Goal: Transaction & Acquisition: Purchase product/service

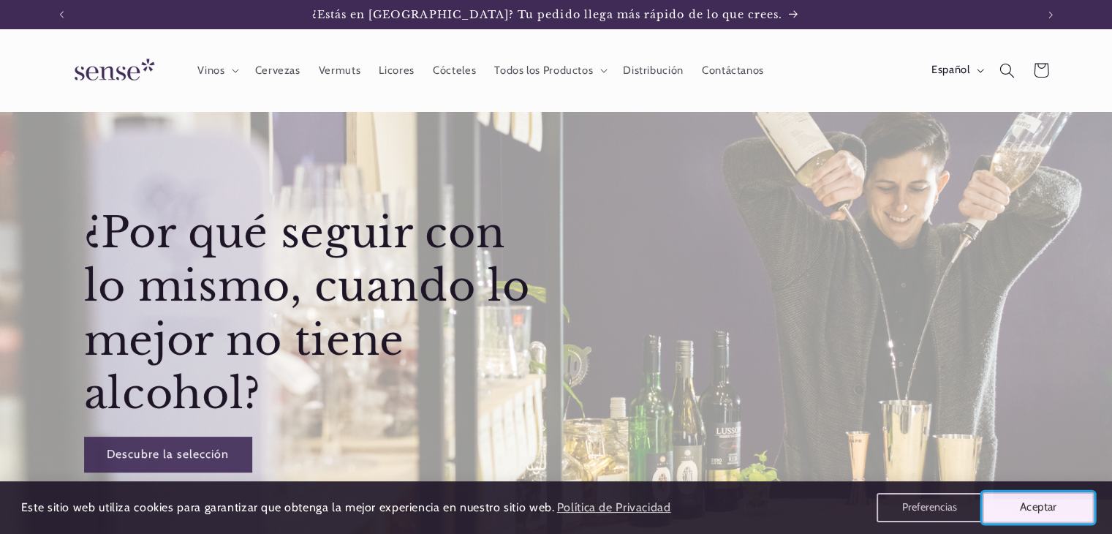
click at [1041, 510] on button "Aceptar" at bounding box center [1039, 507] width 112 height 31
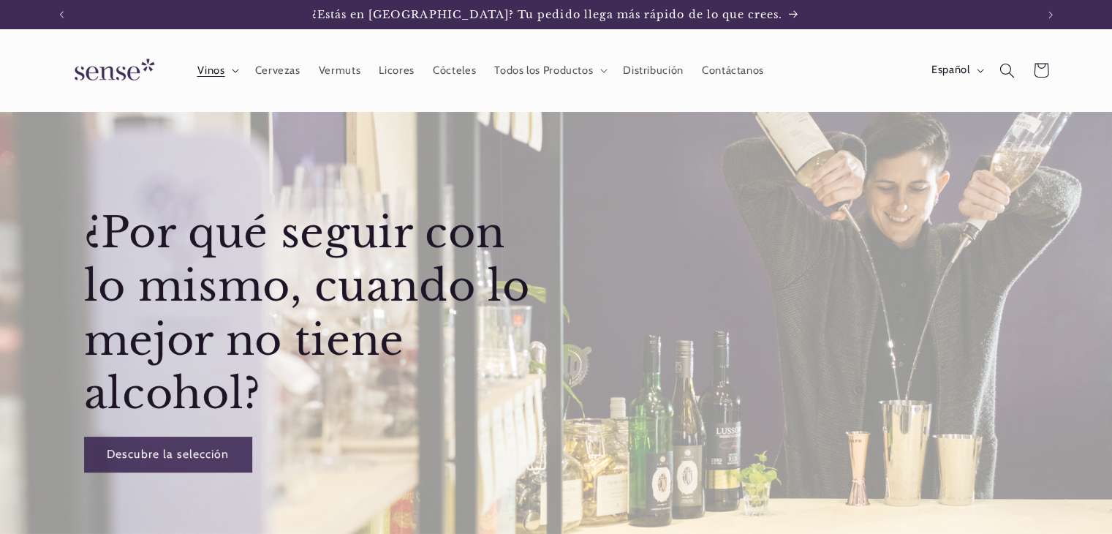
click at [216, 70] on span "Vinos" at bounding box center [211, 71] width 28 height 14
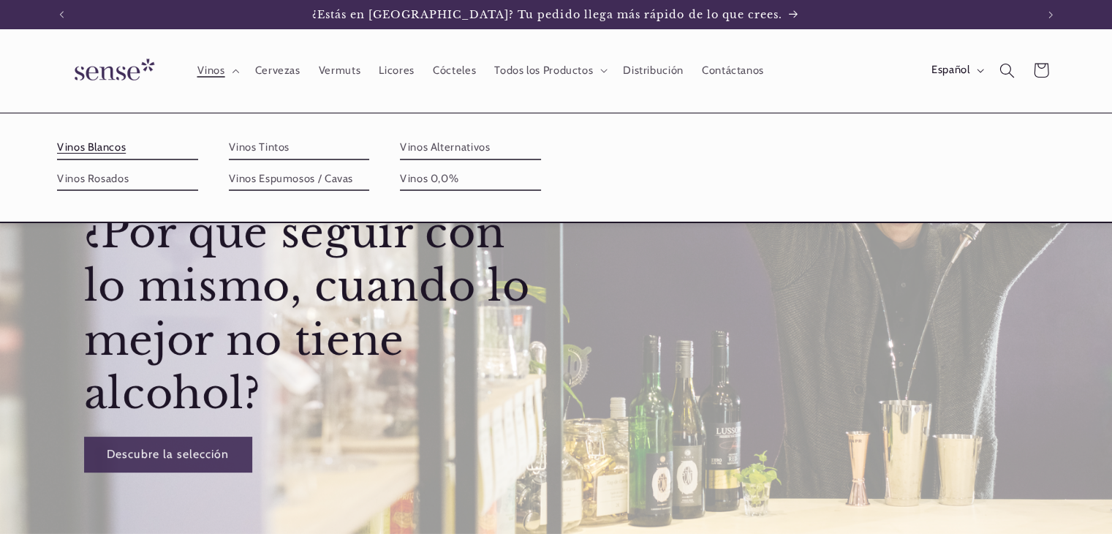
click at [108, 147] on link "Vinos Blancos" at bounding box center [127, 147] width 141 height 23
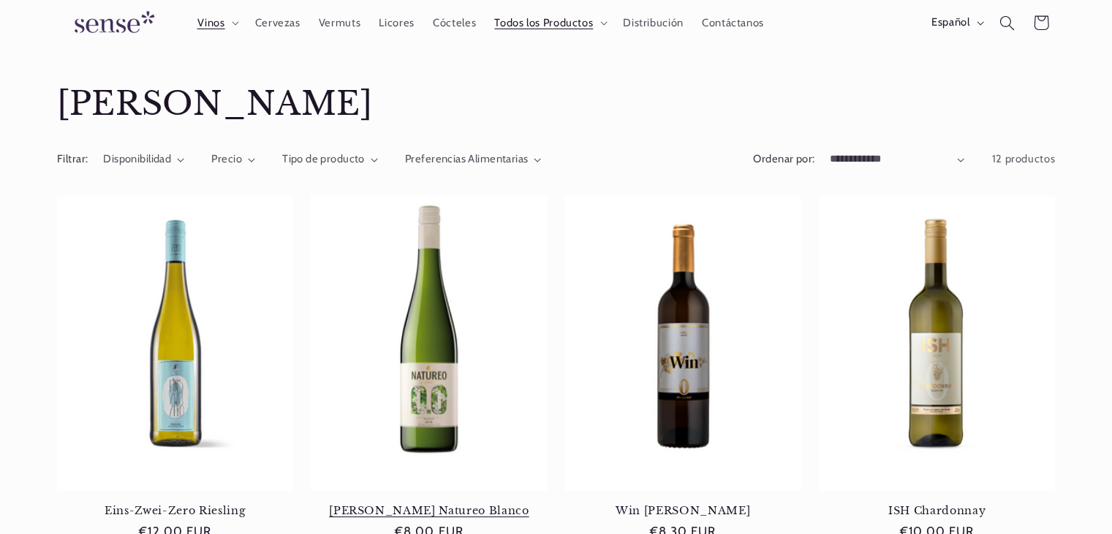
scroll to position [73, 0]
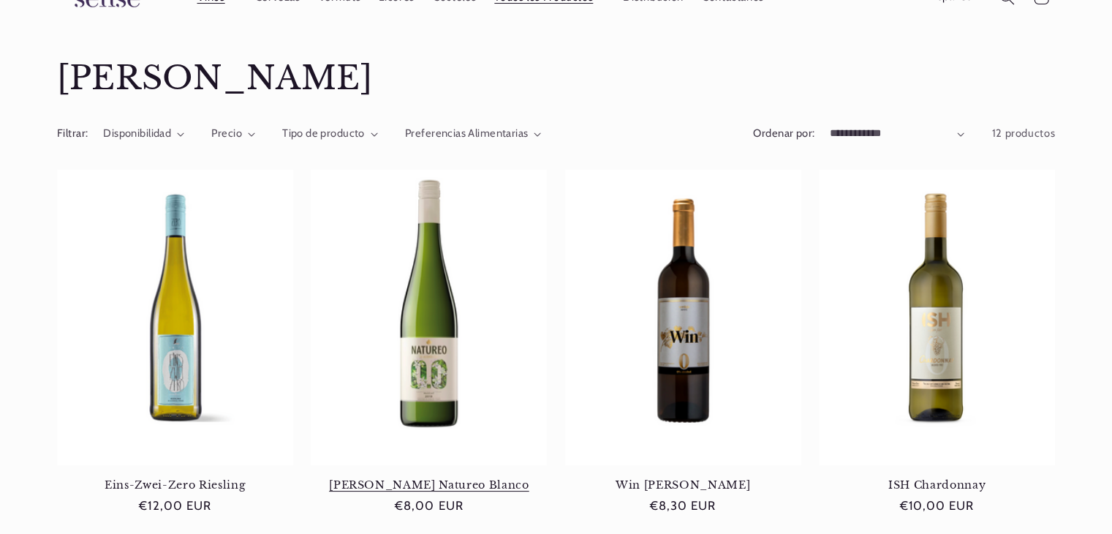
click at [450, 478] on link "[PERSON_NAME] Natureo Blanco" at bounding box center [429, 484] width 236 height 13
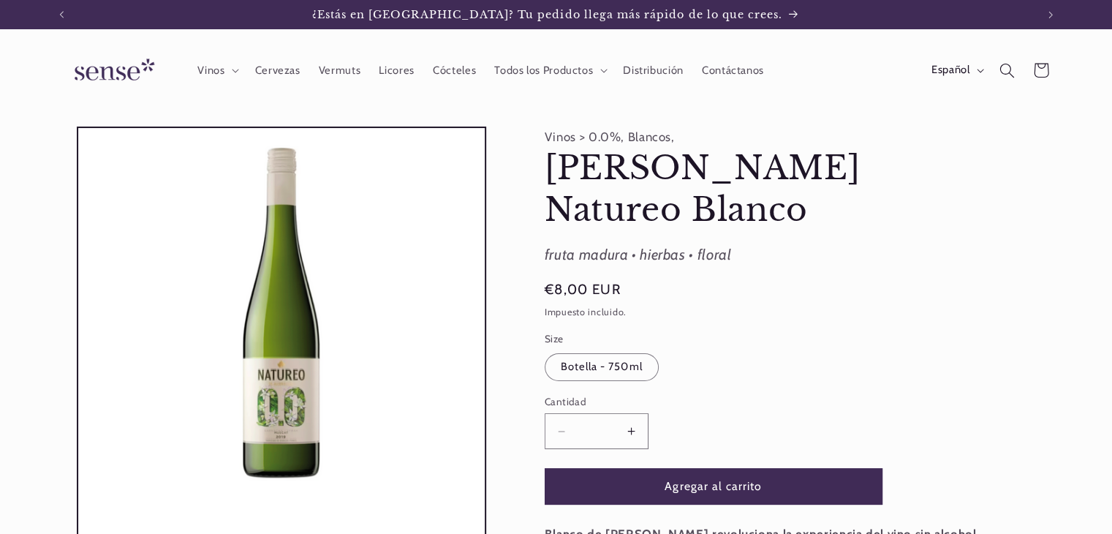
click at [634, 413] on button "Aumentar cantidad para [PERSON_NAME] Natureo Blanco" at bounding box center [631, 431] width 33 height 36
click at [633, 413] on button "Aumentar cantidad para [PERSON_NAME] Natureo Blanco" at bounding box center [631, 431] width 33 height 36
click at [704, 468] on button "Agregar al carrito" at bounding box center [714, 486] width 338 height 36
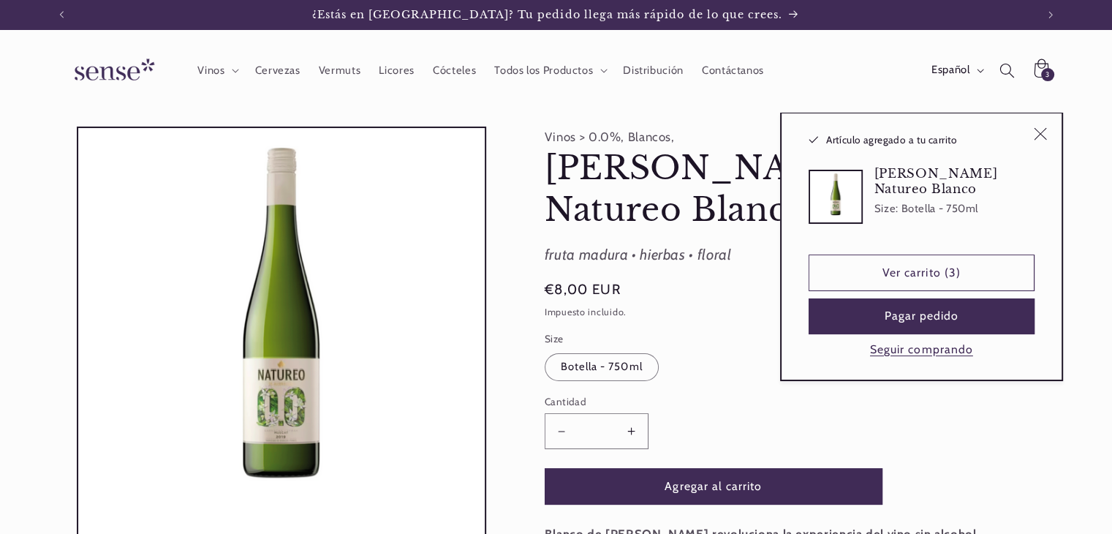
type input "*"
click at [954, 278] on link "Ver carrito (3)" at bounding box center [922, 272] width 226 height 36
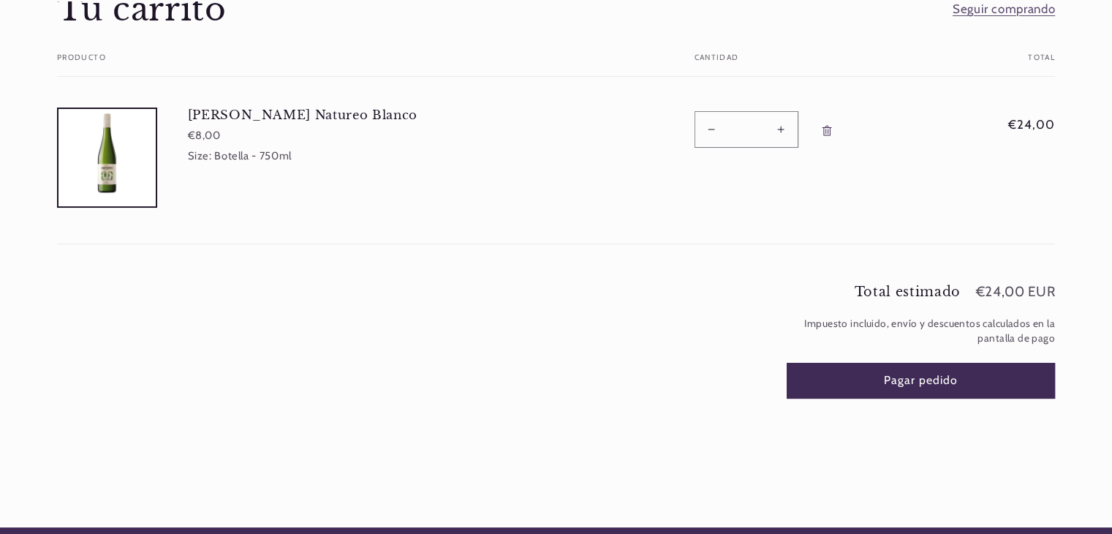
scroll to position [0, 974]
click at [982, 370] on button "Pagar pedido" at bounding box center [921, 381] width 269 height 36
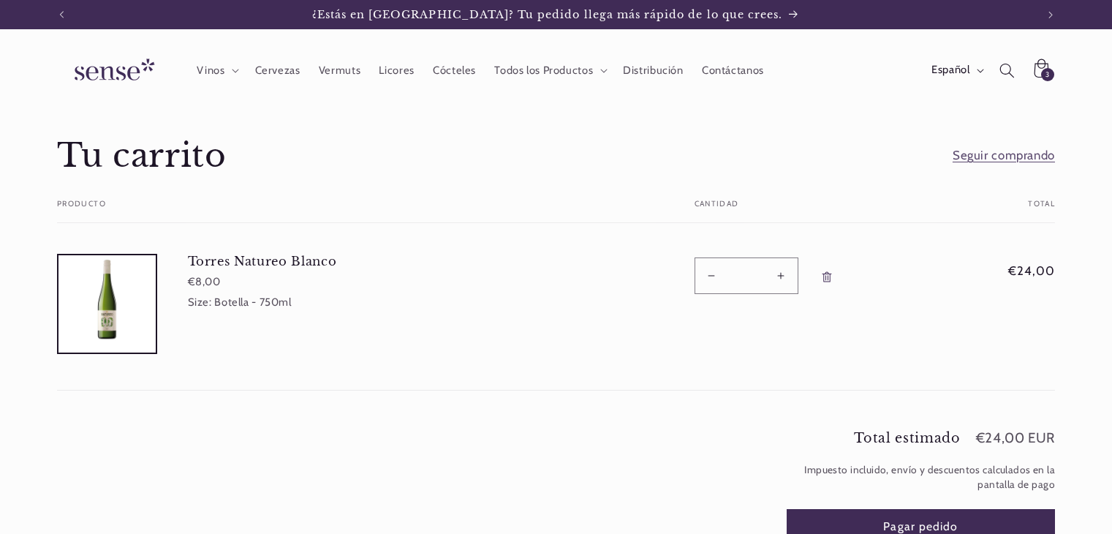
scroll to position [146, 0]
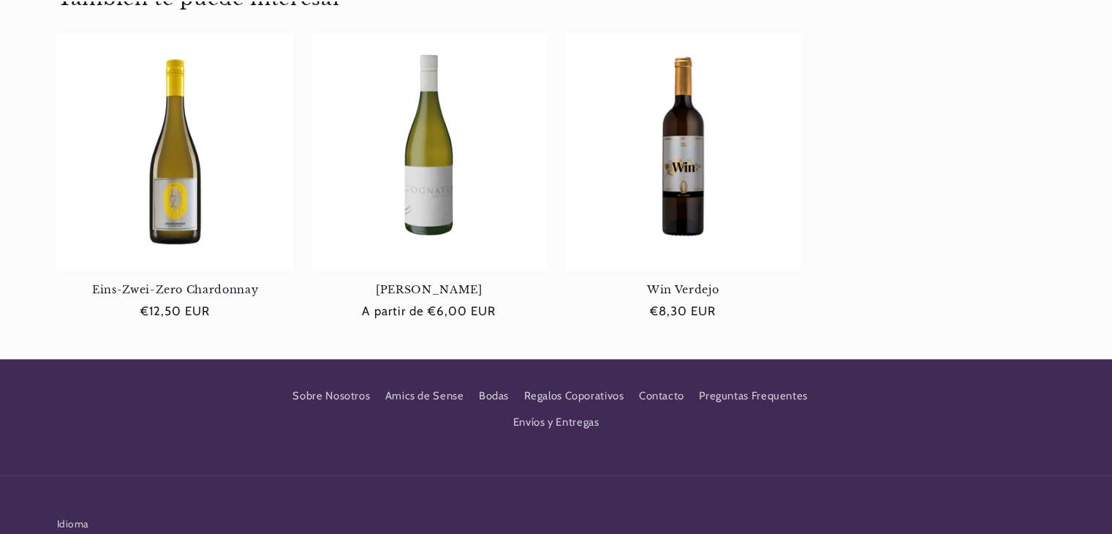
scroll to position [1013, 0]
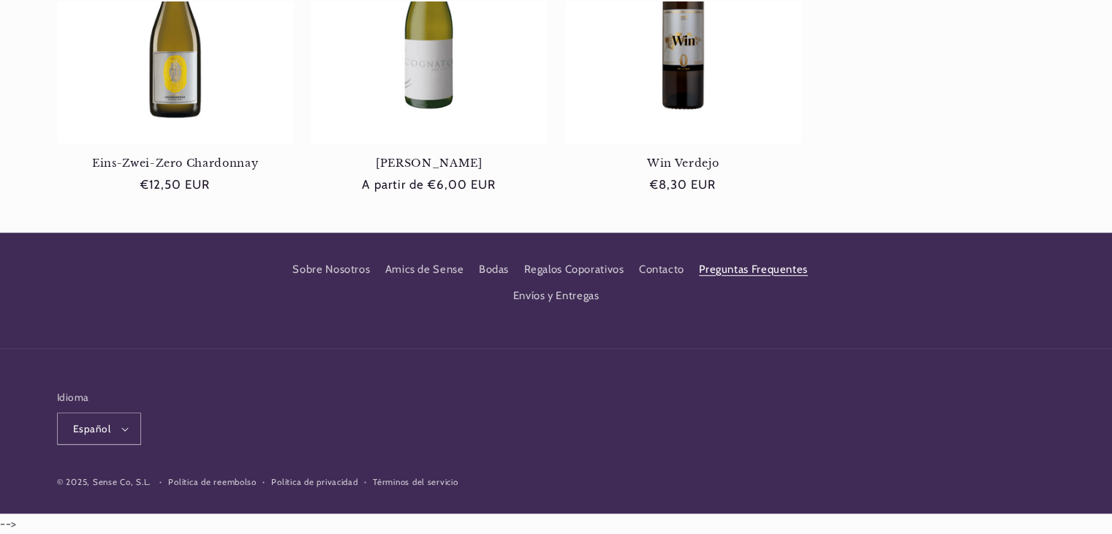
click at [744, 267] on link "Preguntas Frequentes" at bounding box center [753, 269] width 109 height 26
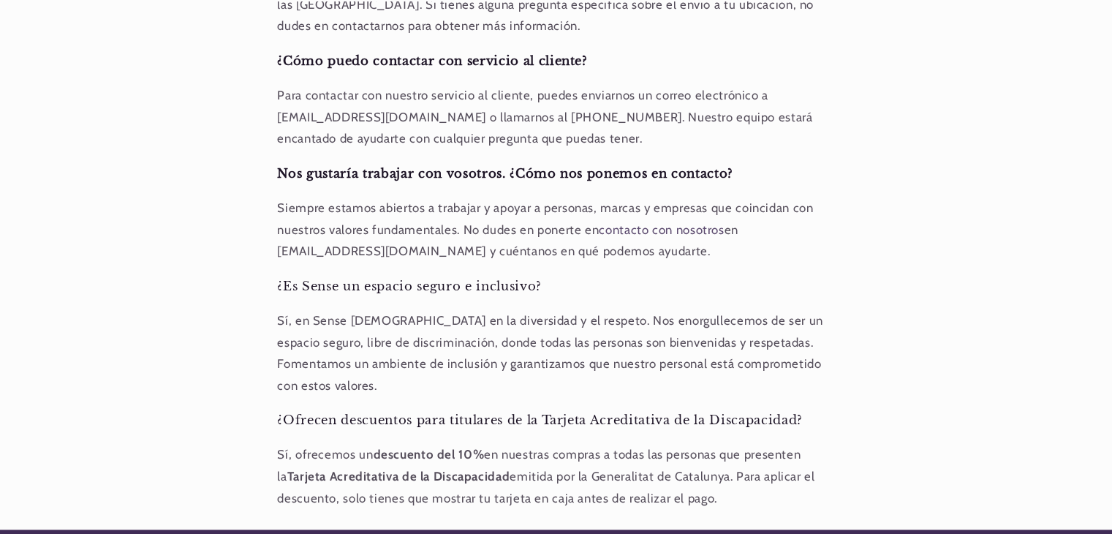
scroll to position [1278, 0]
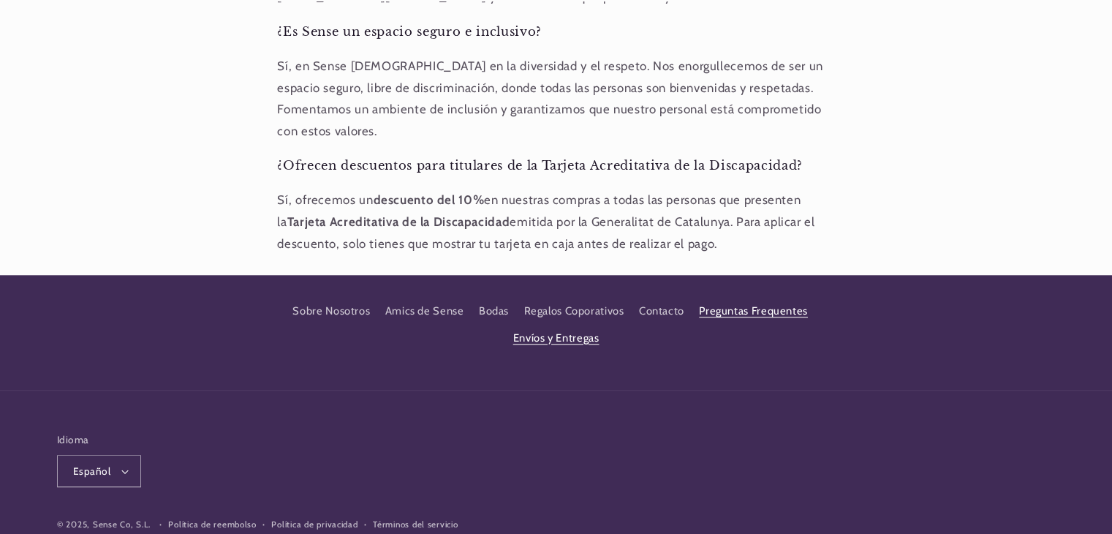
click at [566, 325] on link "Envíos y Entregas" at bounding box center [556, 338] width 86 height 26
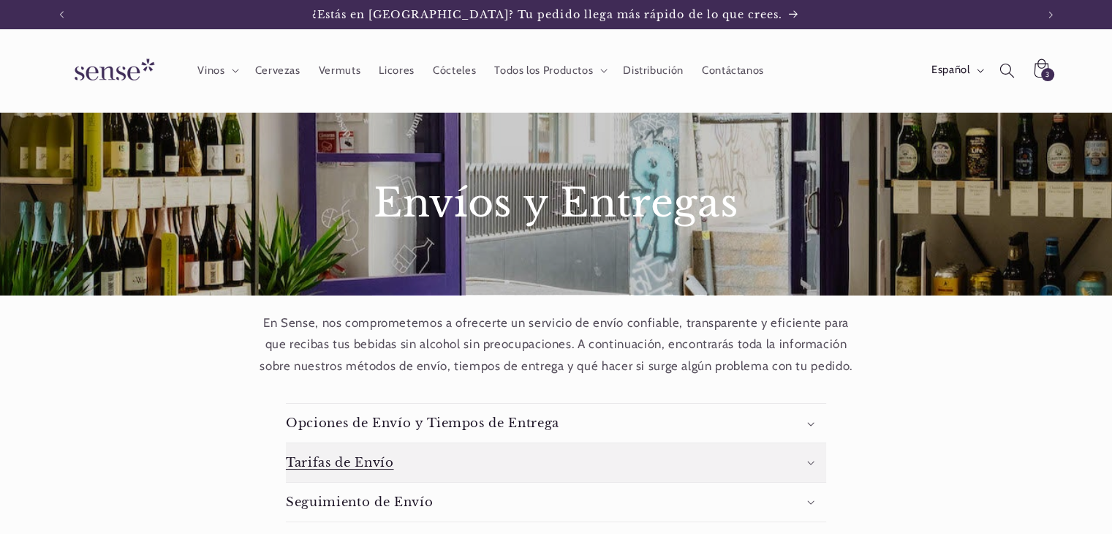
click at [692, 467] on summary "Tarifas de Envío" at bounding box center [556, 462] width 540 height 39
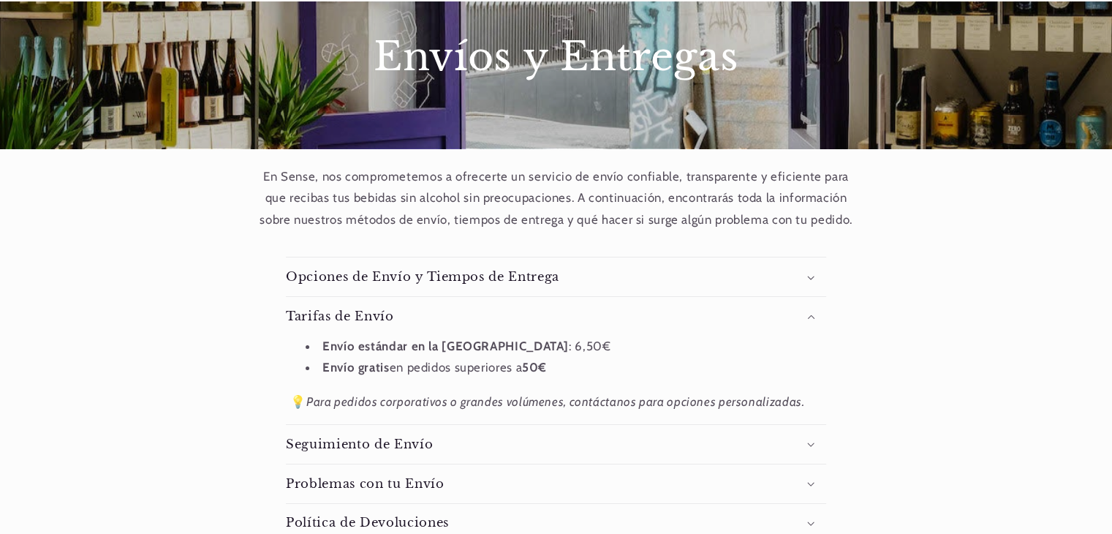
scroll to position [0, 974]
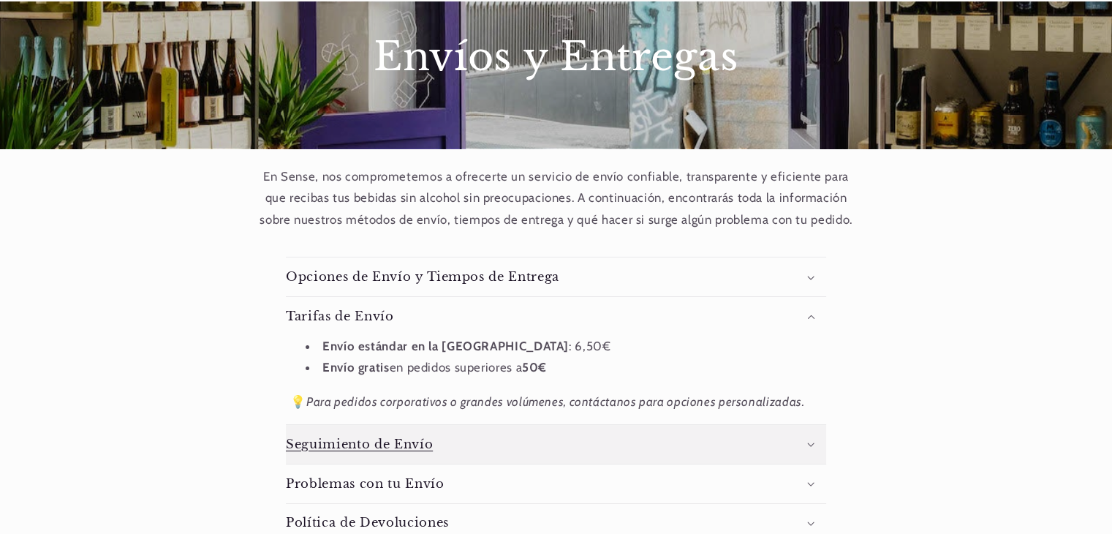
click at [522, 429] on summary "Seguimiento de Envío" at bounding box center [556, 444] width 540 height 39
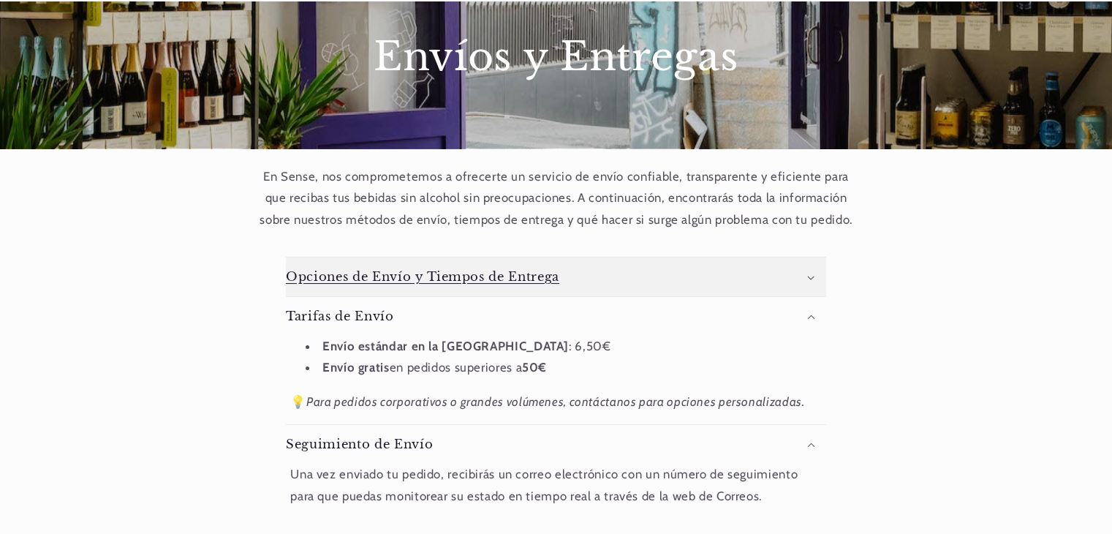
click at [573, 278] on summary "Opciones de Envío y Tiempos de Entrega" at bounding box center [556, 276] width 540 height 39
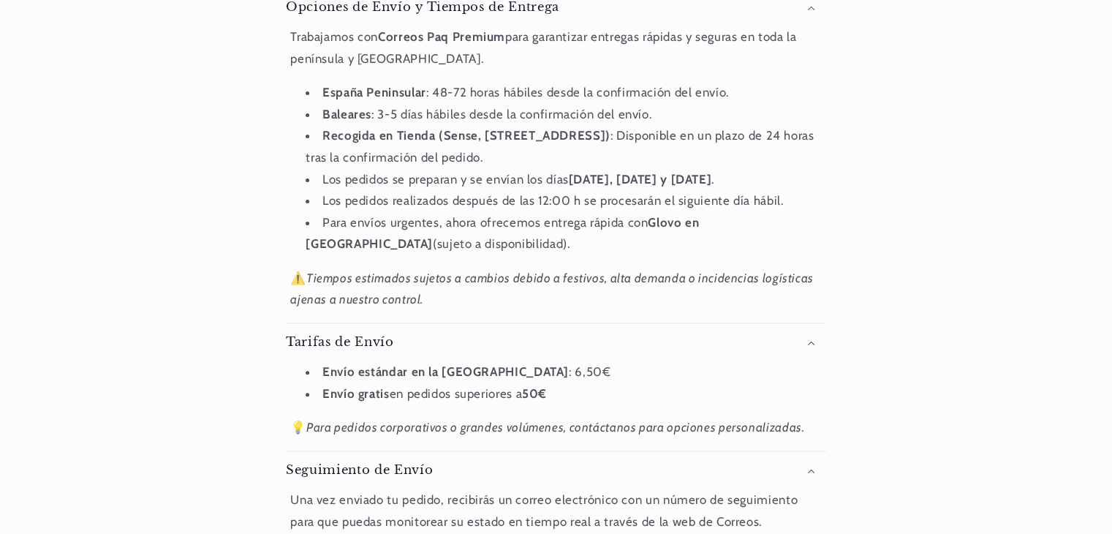
scroll to position [439, 0]
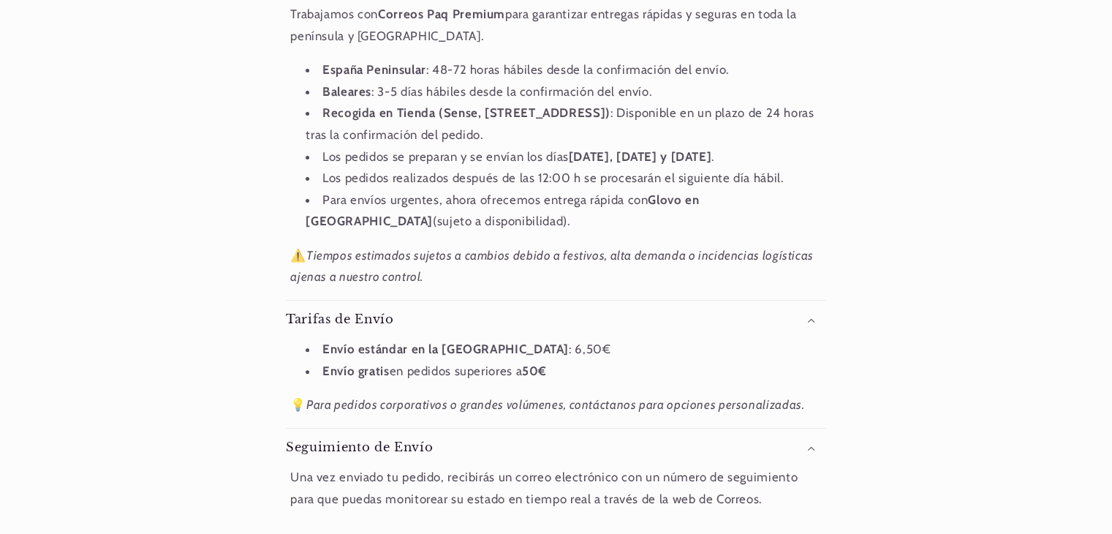
click at [559, 350] on li "Envío estándar en la Península y Baleares : 6,50€" at bounding box center [564, 350] width 516 height 22
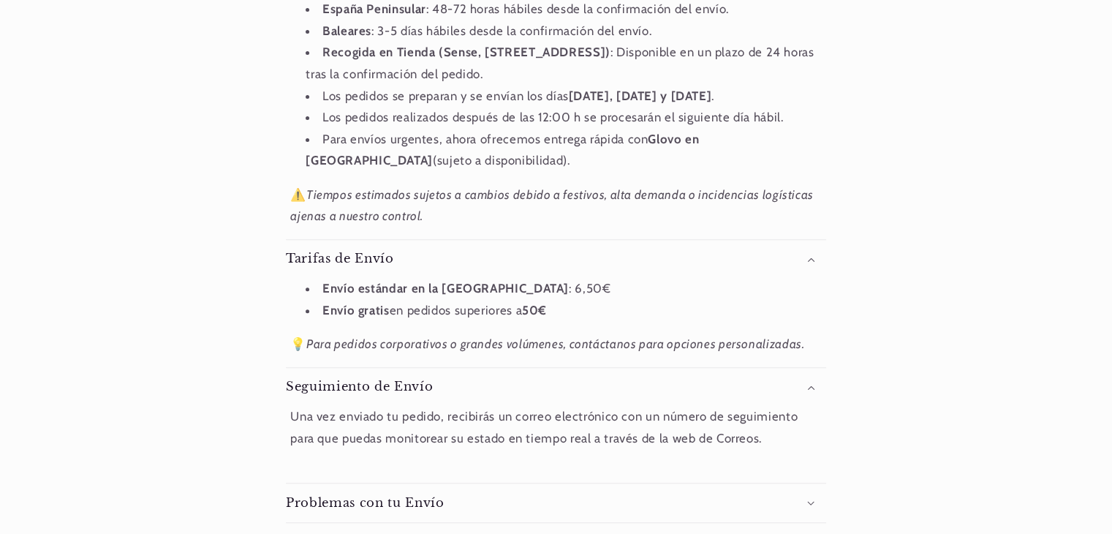
scroll to position [585, 0]
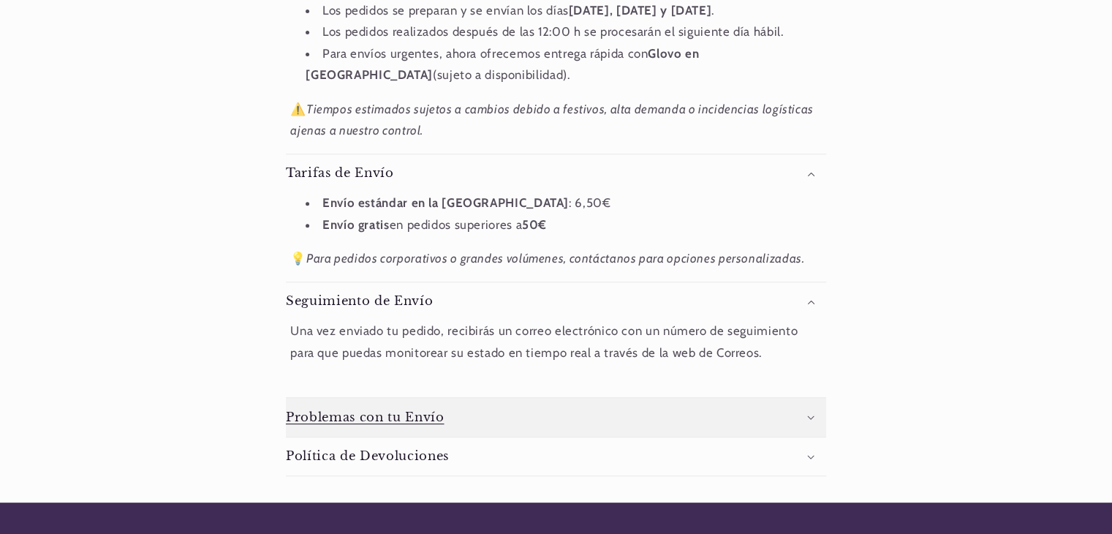
click at [619, 418] on summary "Problemas con tu Envío" at bounding box center [556, 417] width 540 height 39
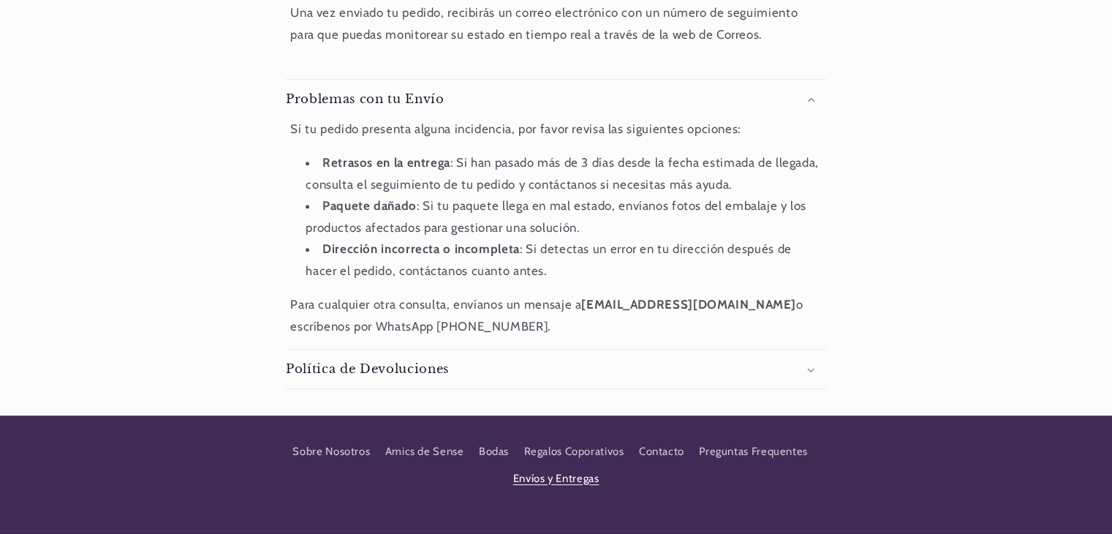
scroll to position [1024, 0]
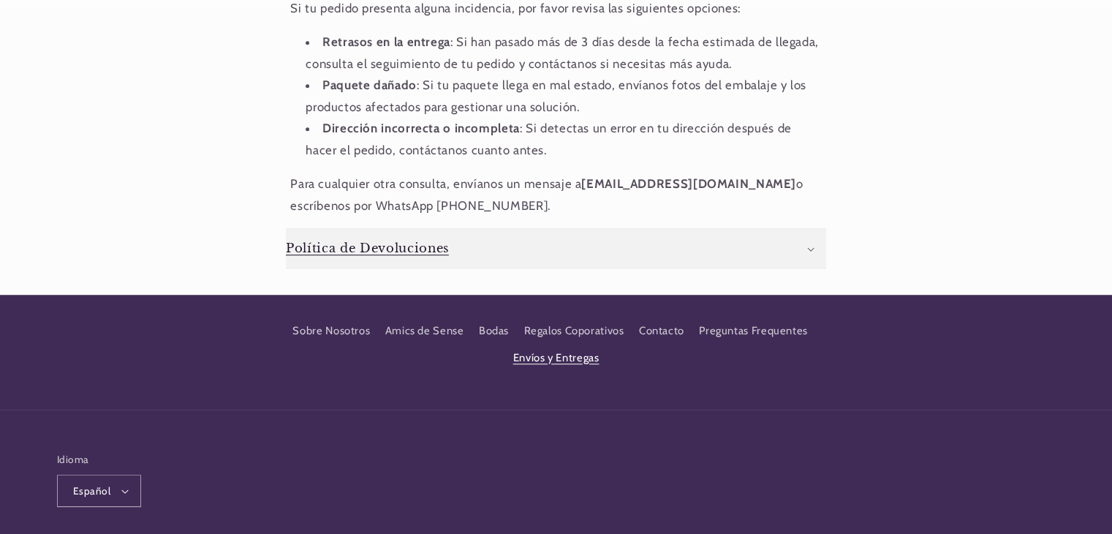
click at [506, 246] on summary "Política de Devoluciones" at bounding box center [556, 248] width 540 height 39
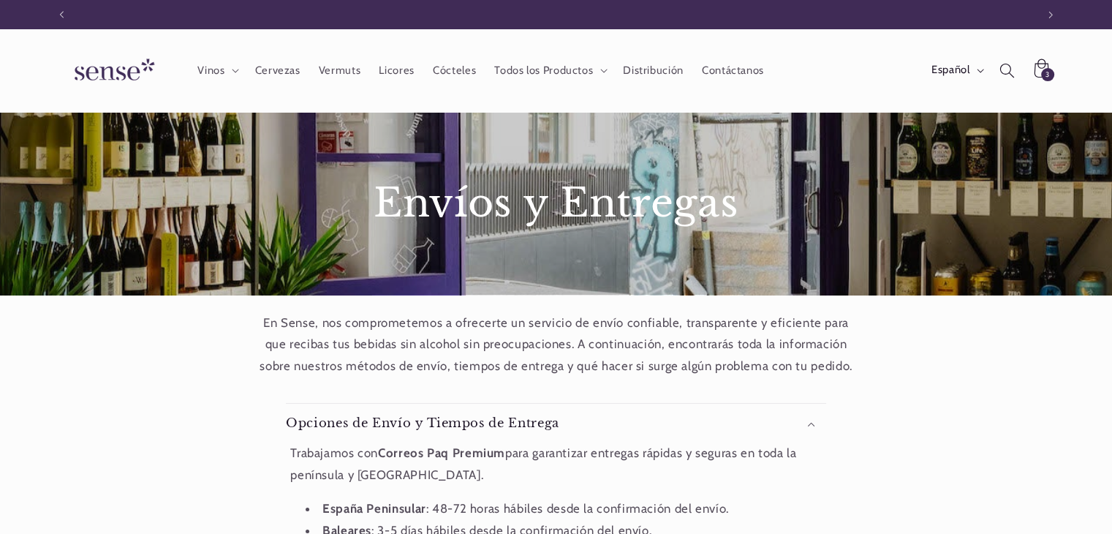
scroll to position [0, 974]
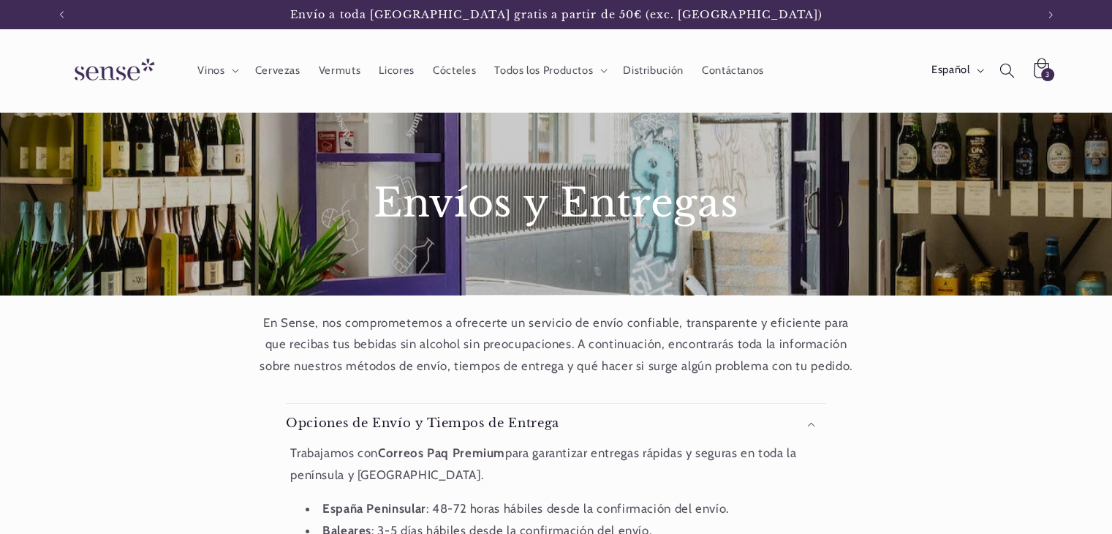
click at [1049, 80] on span "3" at bounding box center [1048, 74] width 4 height 13
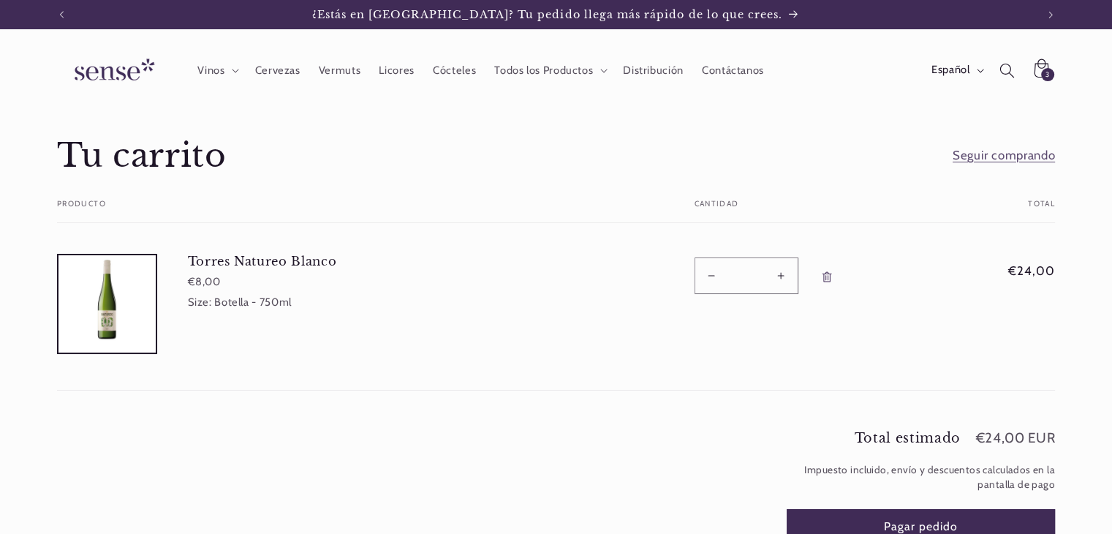
click at [712, 274] on button "Reducir cantidad para [PERSON_NAME] Natureo Blanco" at bounding box center [711, 275] width 33 height 36
type input "*"
click at [712, 274] on form "Tu carrito Producto Total Cantidad Total Torres Natureo Blanco €8,00 Size: Bote…" at bounding box center [556, 295] width 998 height 191
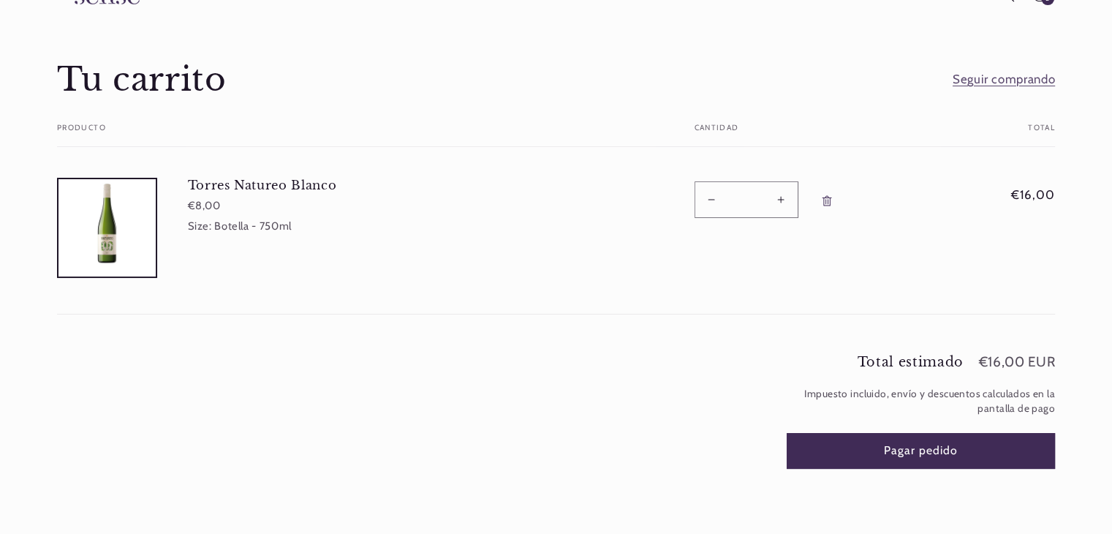
scroll to position [146, 0]
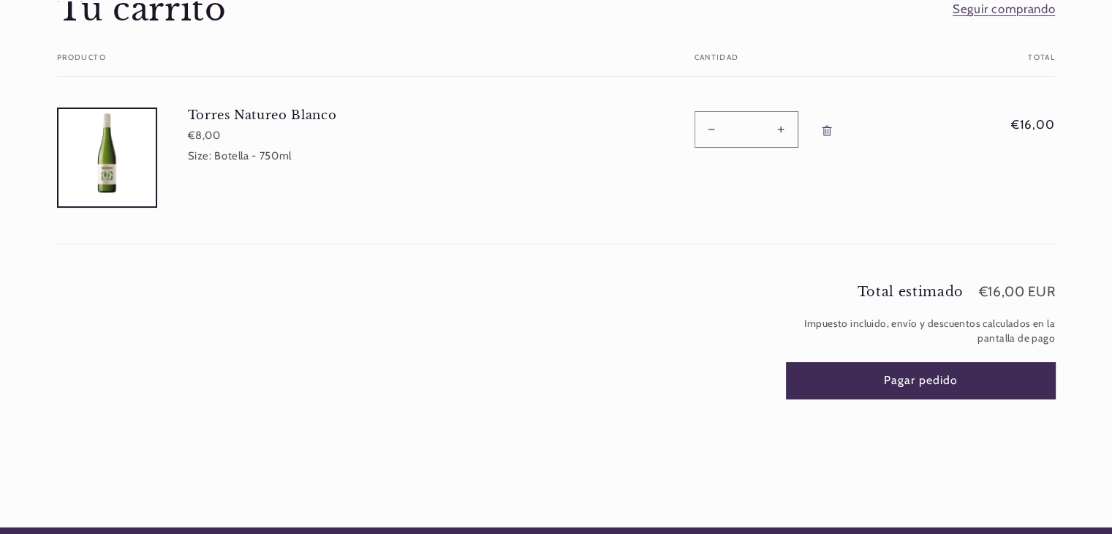
click at [929, 379] on button "Pagar pedido" at bounding box center [921, 381] width 269 height 36
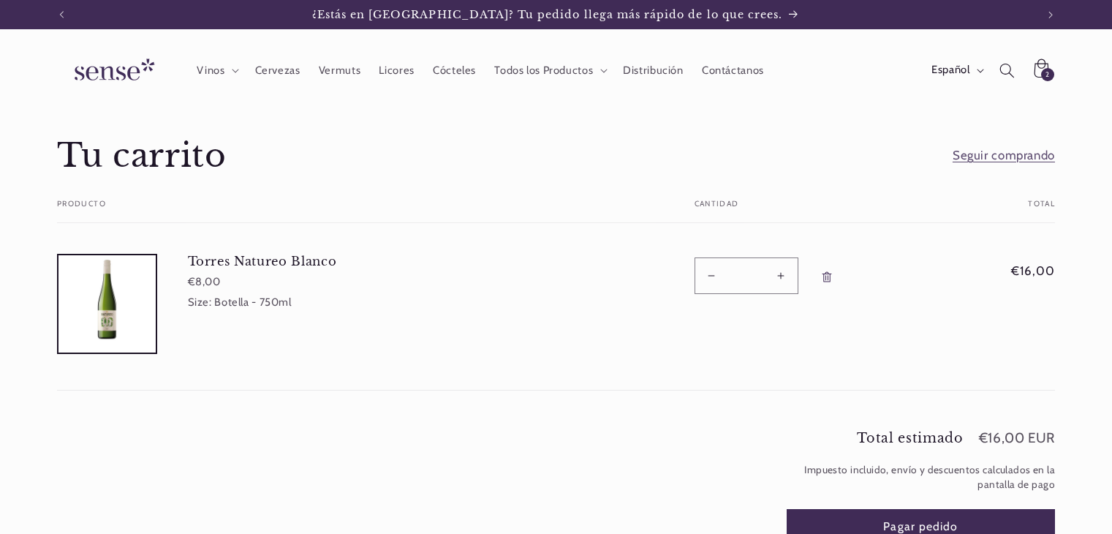
scroll to position [146, 0]
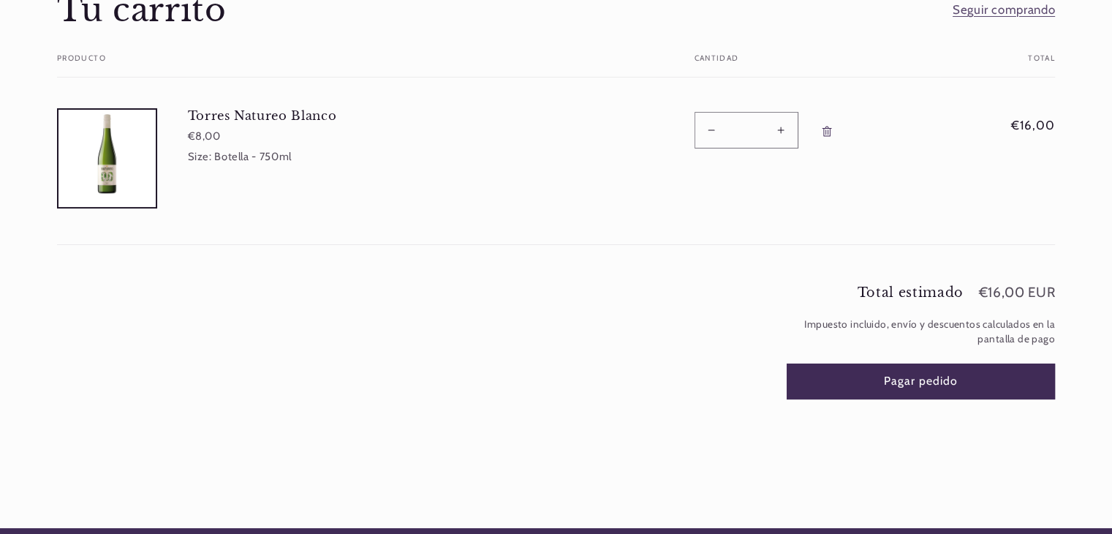
click at [706, 132] on button "Reducir cantidad para [PERSON_NAME] Natureo Blanco" at bounding box center [711, 130] width 33 height 36
type input "*"
click at [924, 385] on button "Pagar pedido" at bounding box center [921, 381] width 269 height 36
